Goal: Task Accomplishment & Management: Use online tool/utility

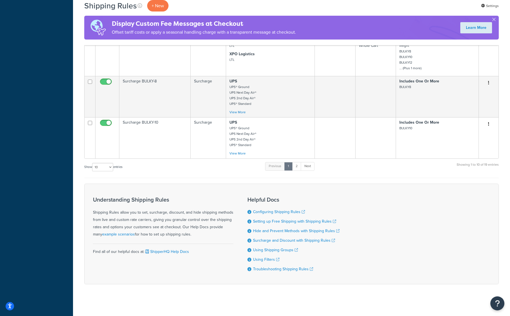
scroll to position [379, 0]
click at [296, 168] on link "2" at bounding box center [296, 167] width 9 height 8
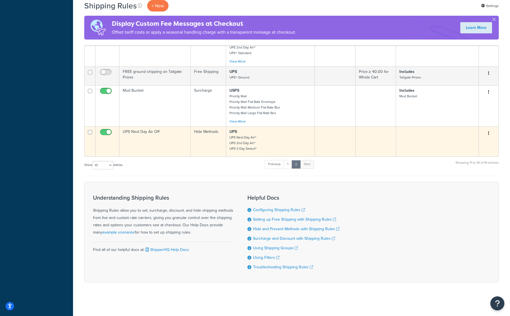
scroll to position [287, 0]
click at [253, 148] on small "UPS Next Day Air® UPS 2nd Day Air® UPS 3 Day Select®" at bounding box center [242, 143] width 27 height 16
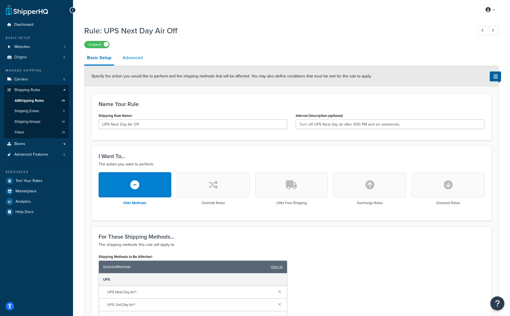
click at [125, 56] on link "Advanced" at bounding box center [133, 57] width 26 height 13
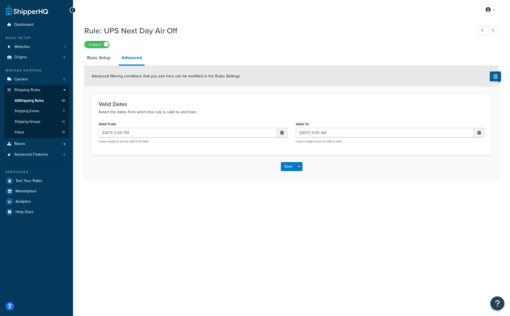
click at [281, 132] on span at bounding box center [281, 133] width 3 height 4
